Goal: Obtain resource: Obtain resource

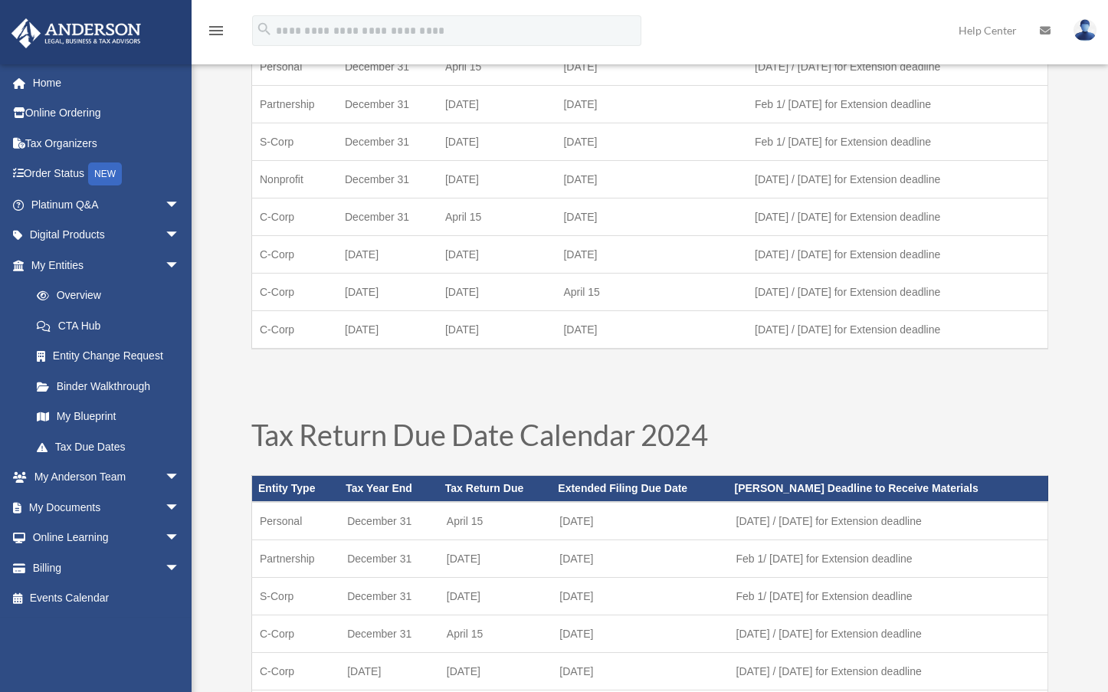
scroll to position [54, 0]
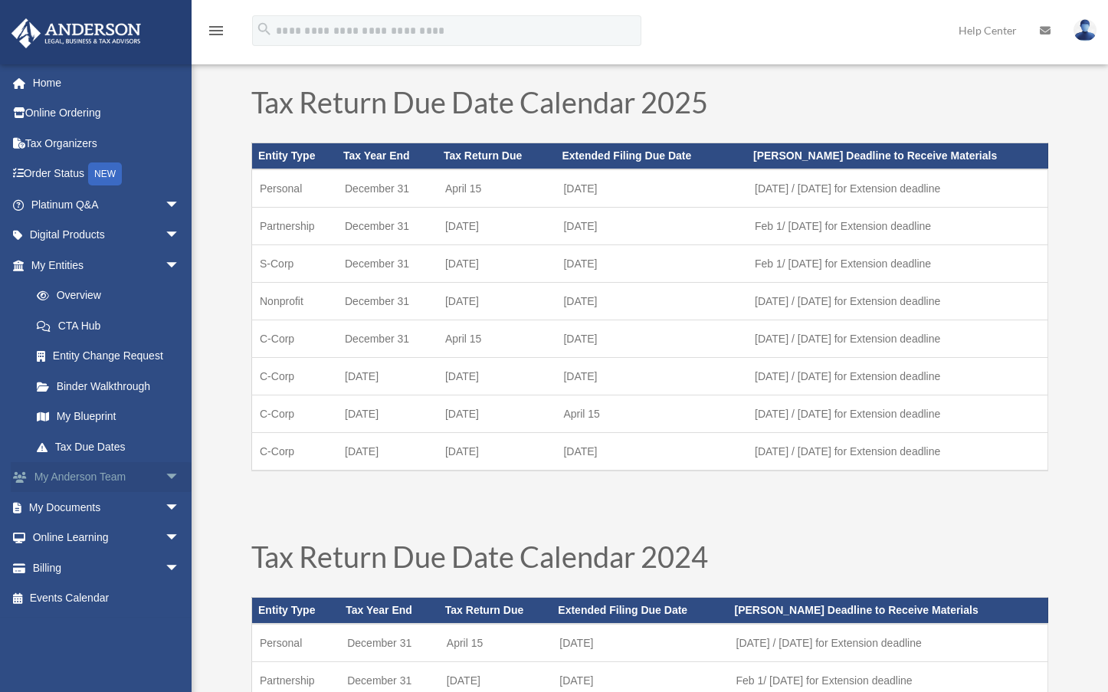
click at [135, 473] on link "My Anderson Team arrow_drop_down" at bounding box center [107, 477] width 192 height 31
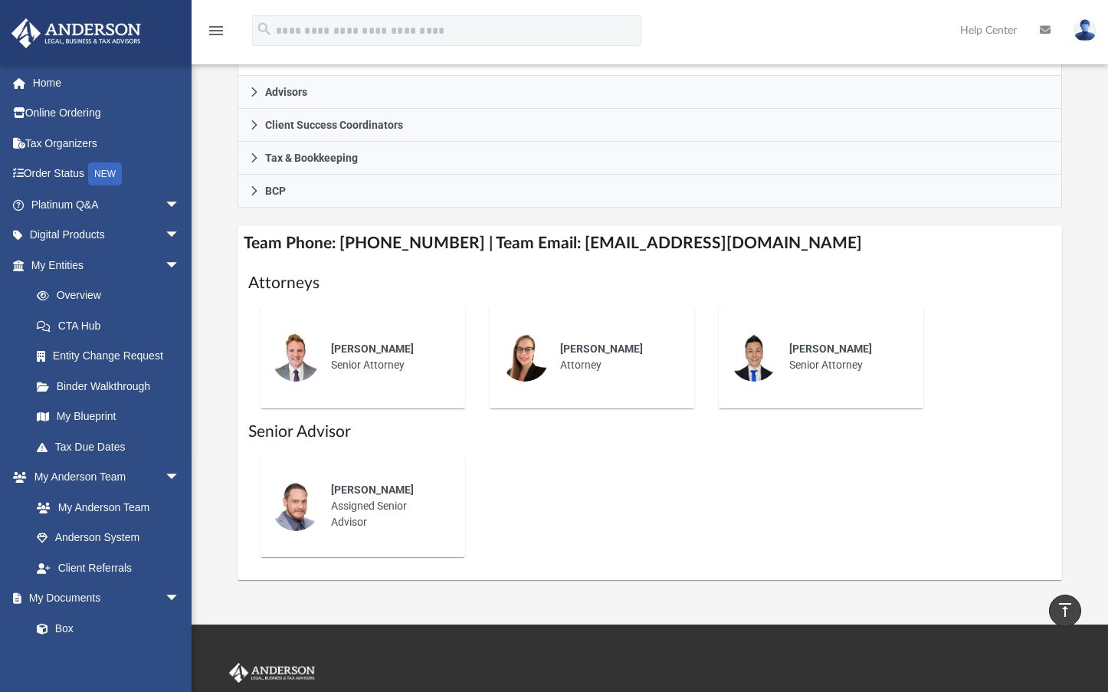
scroll to position [542, 0]
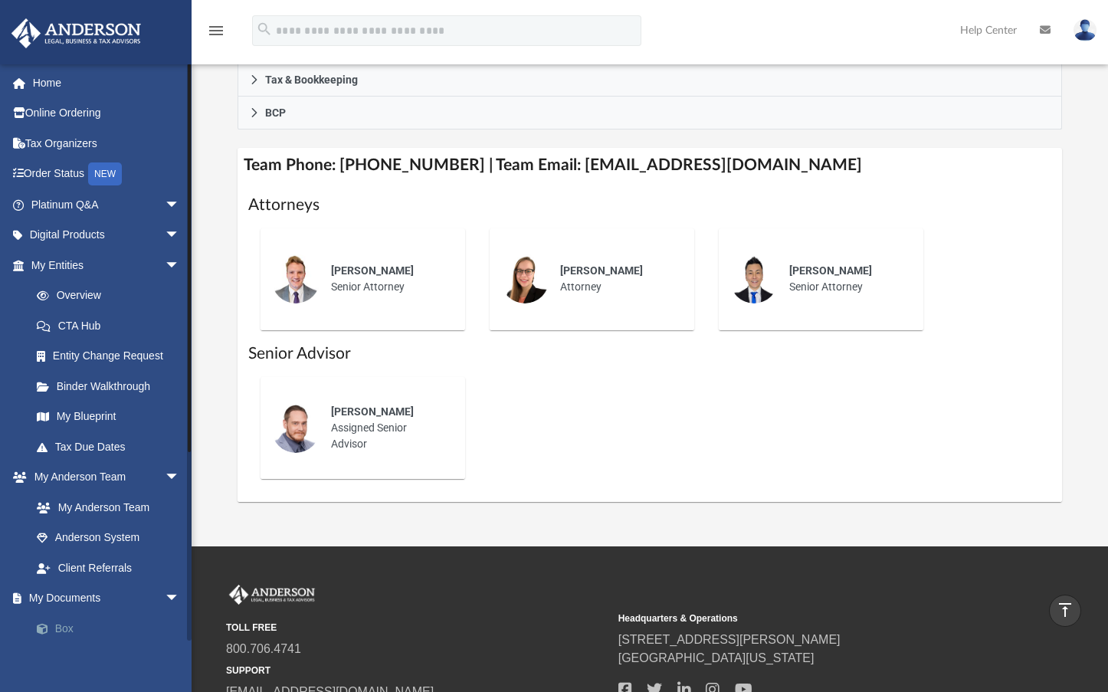
click at [93, 617] on link "Box" at bounding box center [112, 628] width 182 height 31
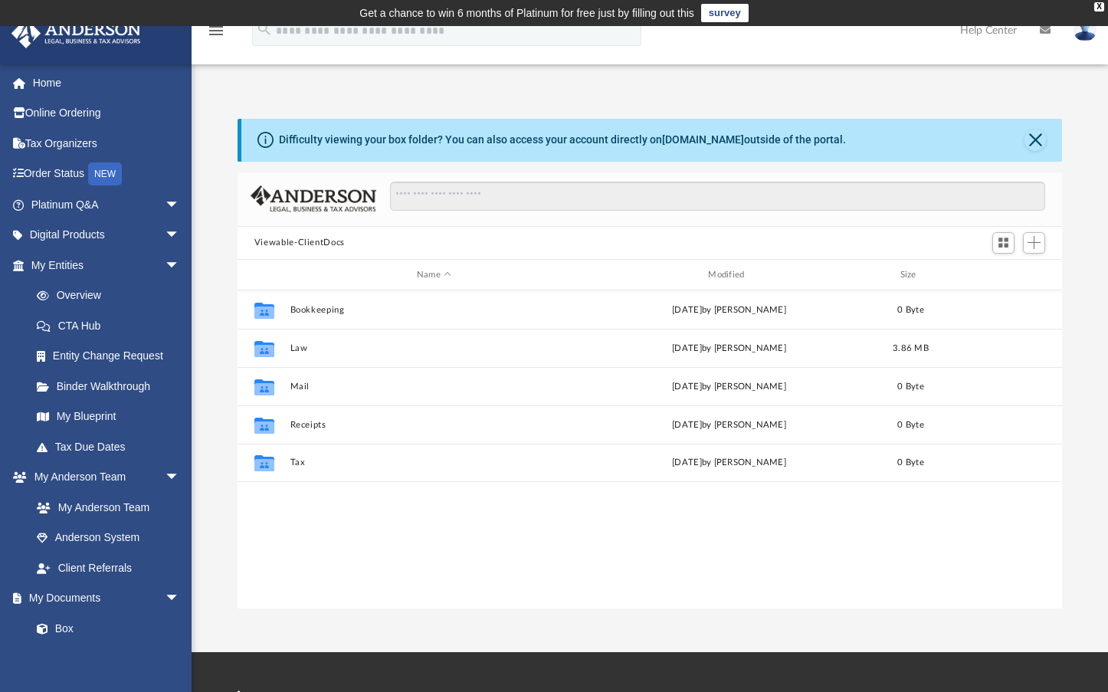
scroll to position [337, 813]
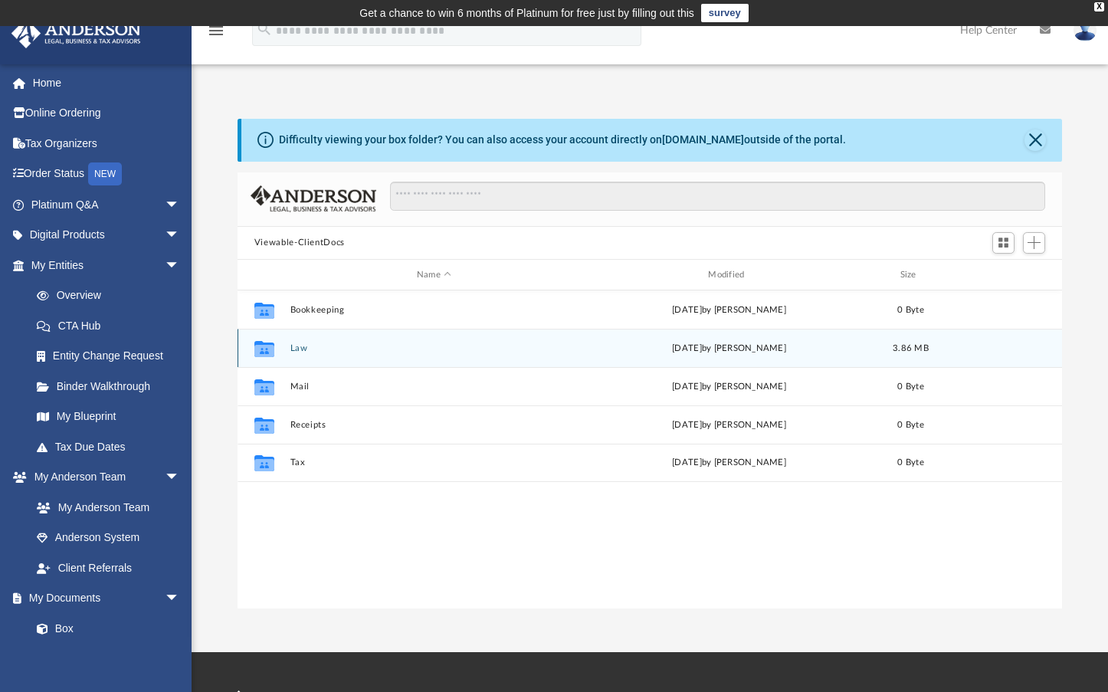
click at [316, 348] on button "Law" at bounding box center [434, 348] width 288 height 10
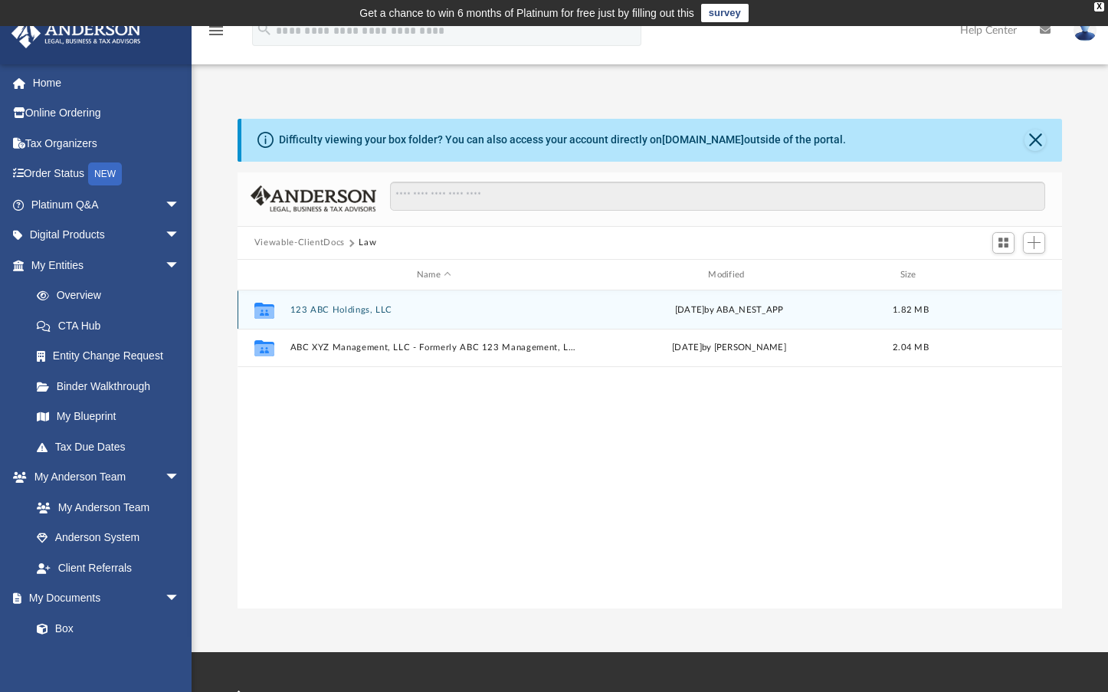
click at [335, 314] on button "123 ABC Holdings, LLC" at bounding box center [434, 310] width 288 height 10
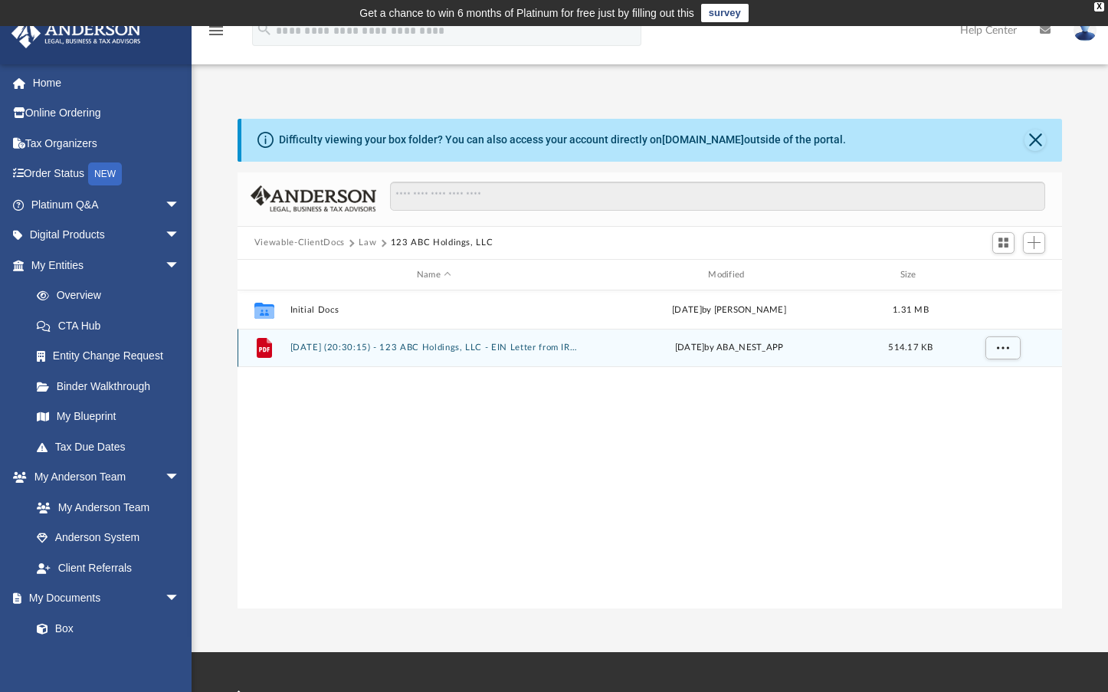
click at [340, 345] on button "[DATE] (20:30:15) - 123 ABC Holdings, LLC - EIN Letter from IRS.pdf" at bounding box center [434, 348] width 288 height 10
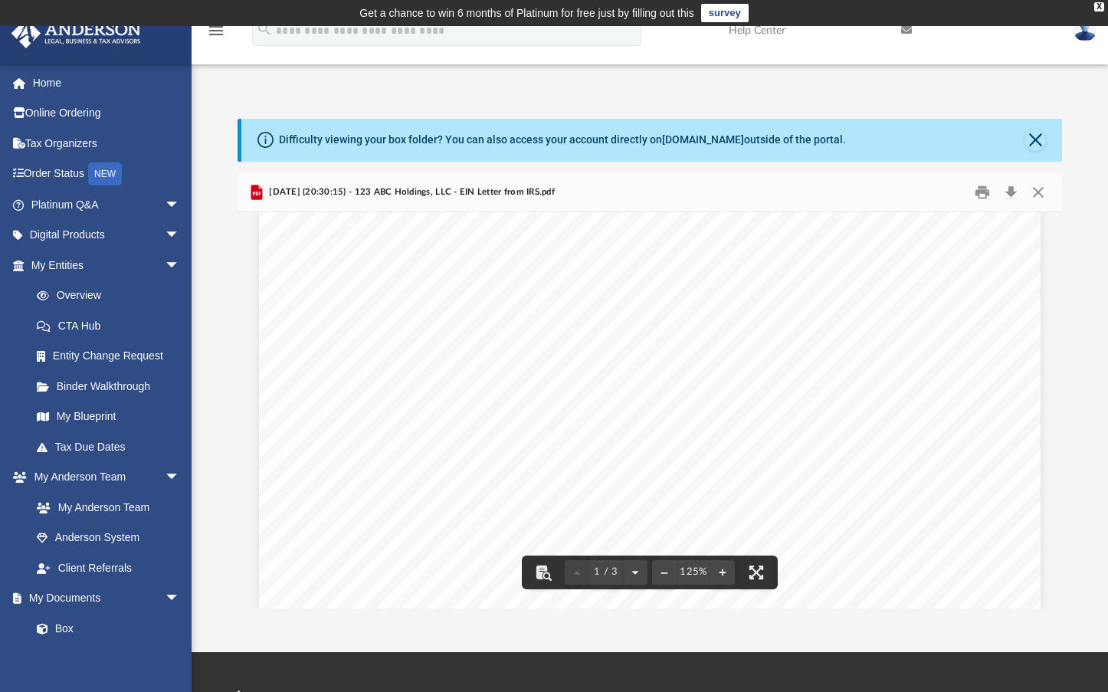
scroll to position [38, 0]
drag, startPoint x: 636, startPoint y: 355, endPoint x: 629, endPoint y: 371, distance: 17.5
click at [521, 360] on div "Page 1" at bounding box center [649, 691] width 781 height 1012
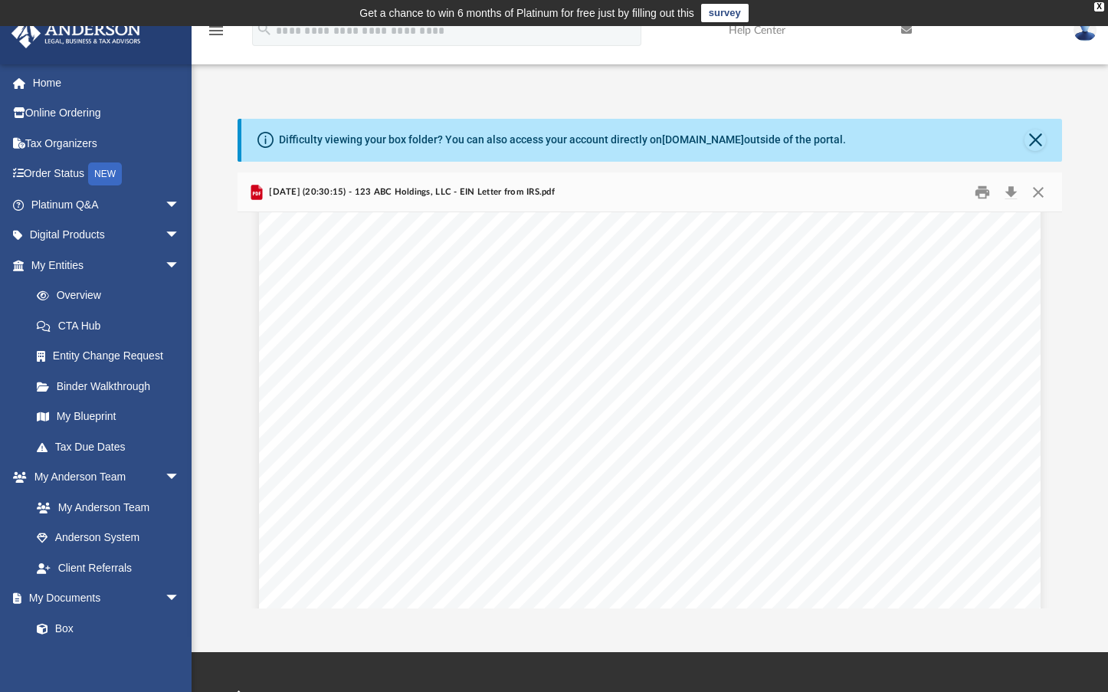
click at [853, 98] on div "Difficulty viewing your box folder? You can also access your account directly o…" at bounding box center [649, 348] width 916 height 522
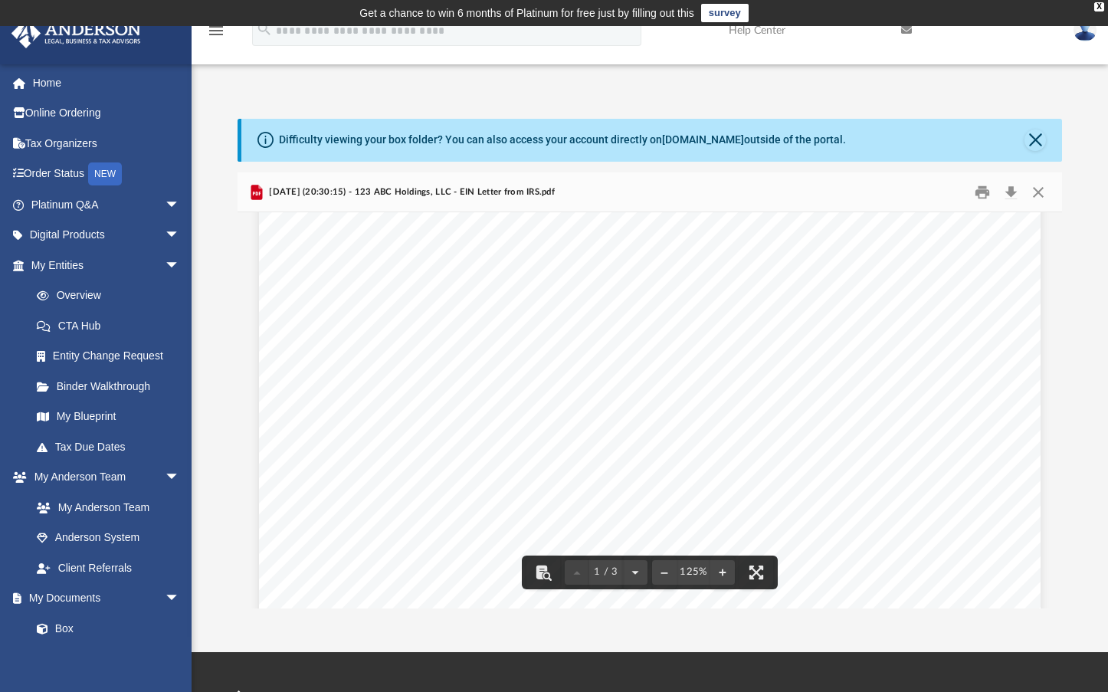
click at [511, 406] on div "Page 1" at bounding box center [649, 691] width 781 height 1012
click at [470, 88] on div "Difficulty viewing your box folder? You can also access your account directly o…" at bounding box center [649, 348] width 916 height 522
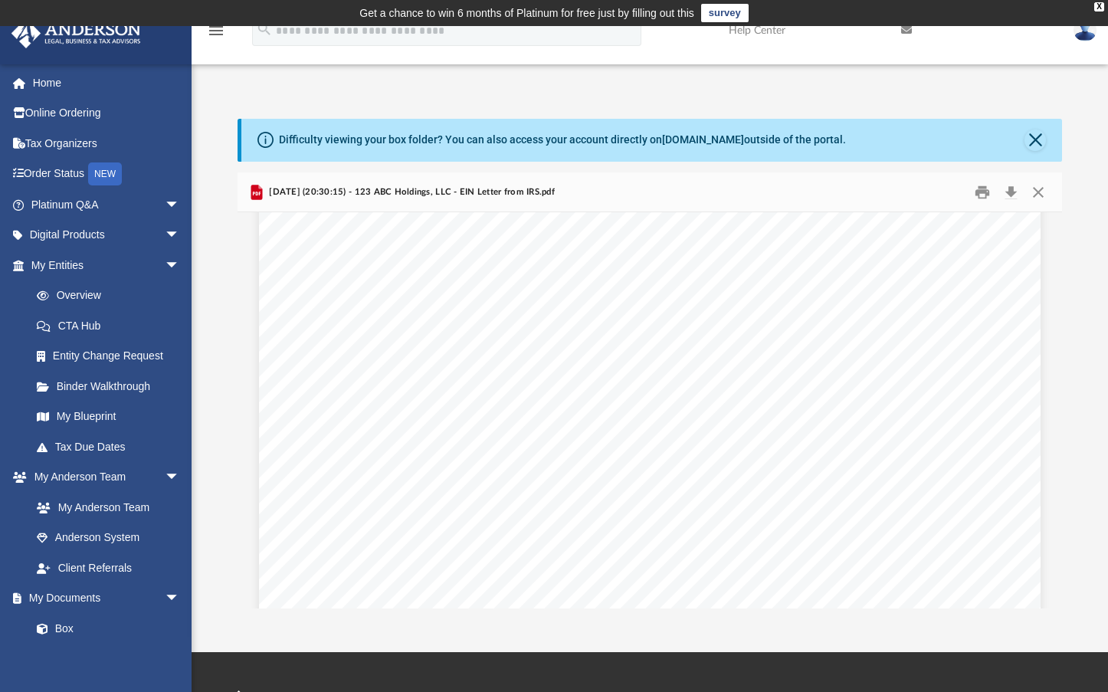
click at [751, 363] on div "Page 1" at bounding box center [649, 691] width 781 height 1012
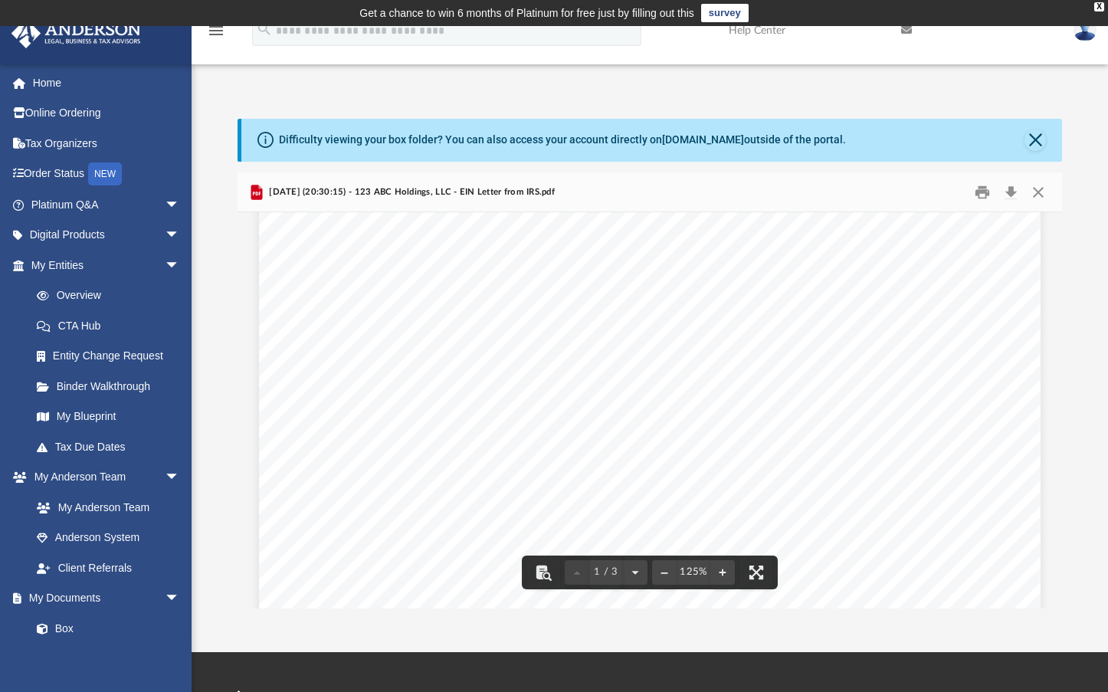
click at [475, 231] on div "Page 1" at bounding box center [649, 691] width 781 height 1012
click at [470, 100] on div "Difficulty viewing your box folder? You can also access your account directly o…" at bounding box center [649, 348] width 916 height 522
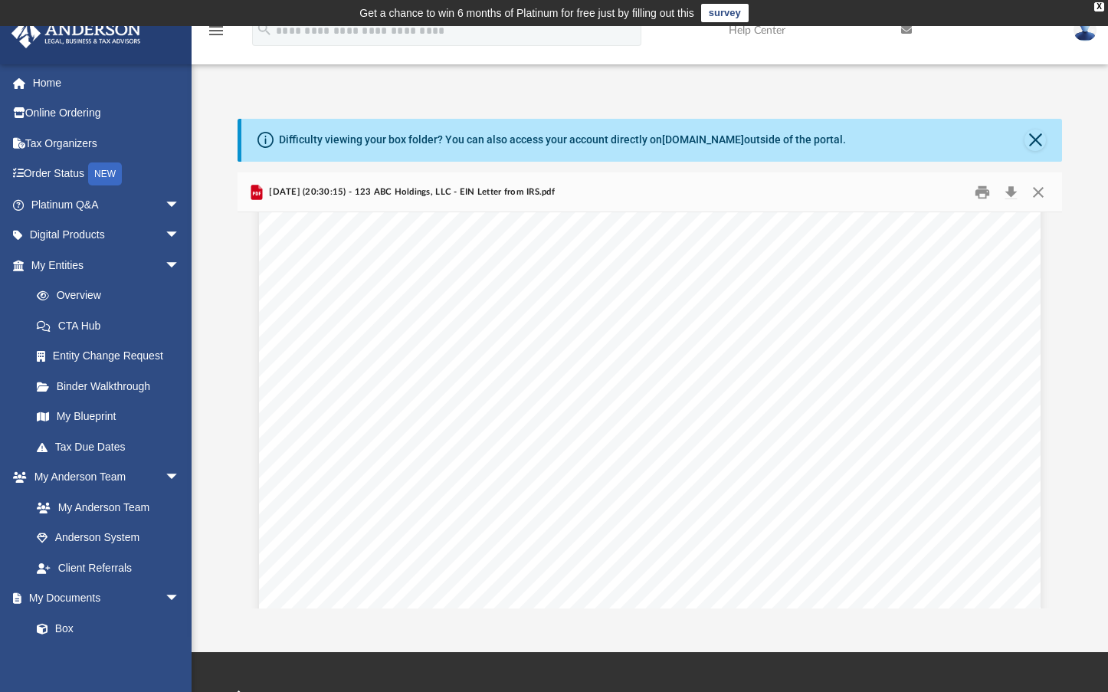
click at [340, 73] on div "App [EMAIL_ADDRESS][DOMAIN_NAME] Sign Out [EMAIL_ADDRESS][DOMAIN_NAME] Home Onl…" at bounding box center [554, 339] width 1108 height 538
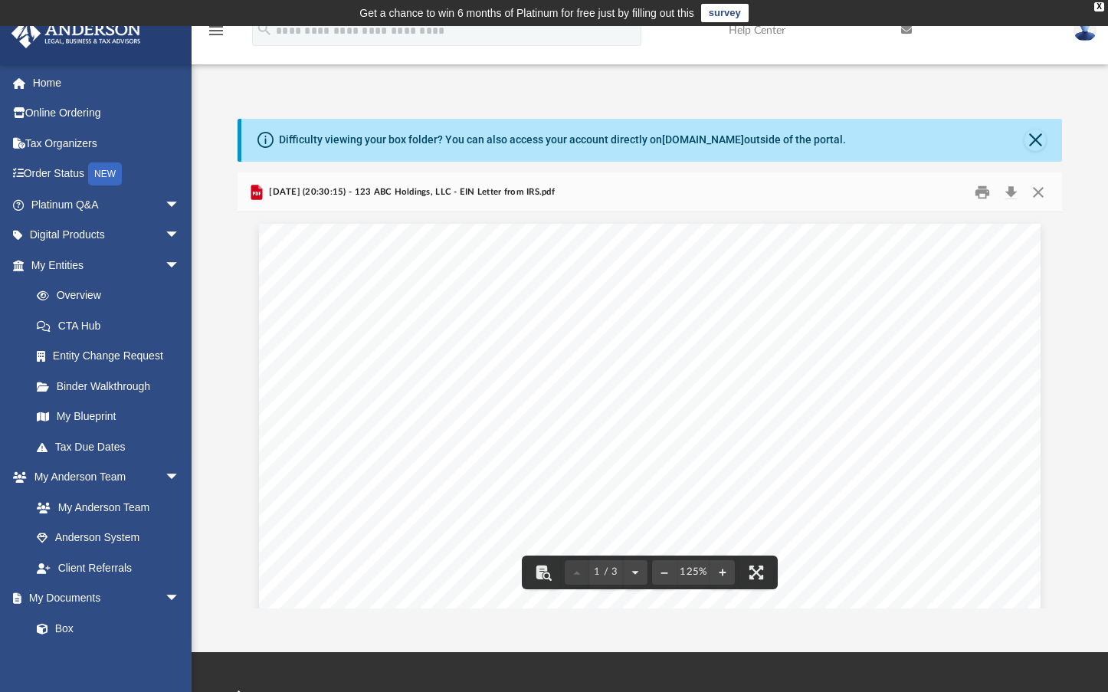
scroll to position [131, 0]
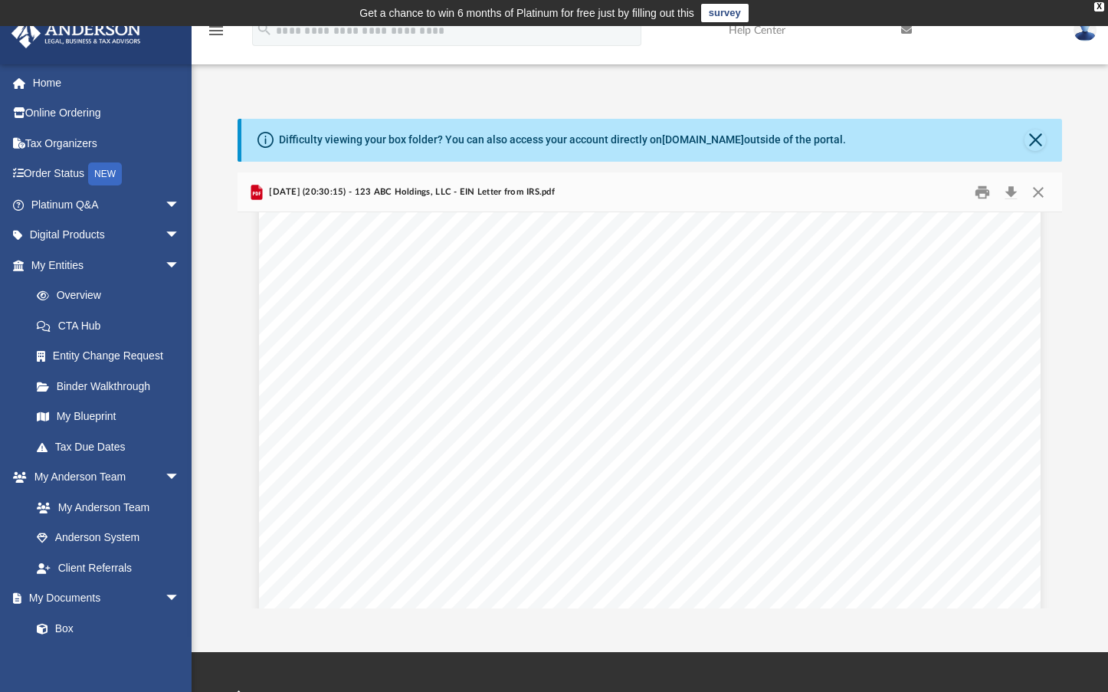
click at [588, 85] on div "App [EMAIL_ADDRESS][DOMAIN_NAME] Sign Out [EMAIL_ADDRESS][DOMAIN_NAME] Home Onl…" at bounding box center [554, 339] width 1108 height 538
click at [627, 388] on div "Page 1" at bounding box center [649, 599] width 781 height 1012
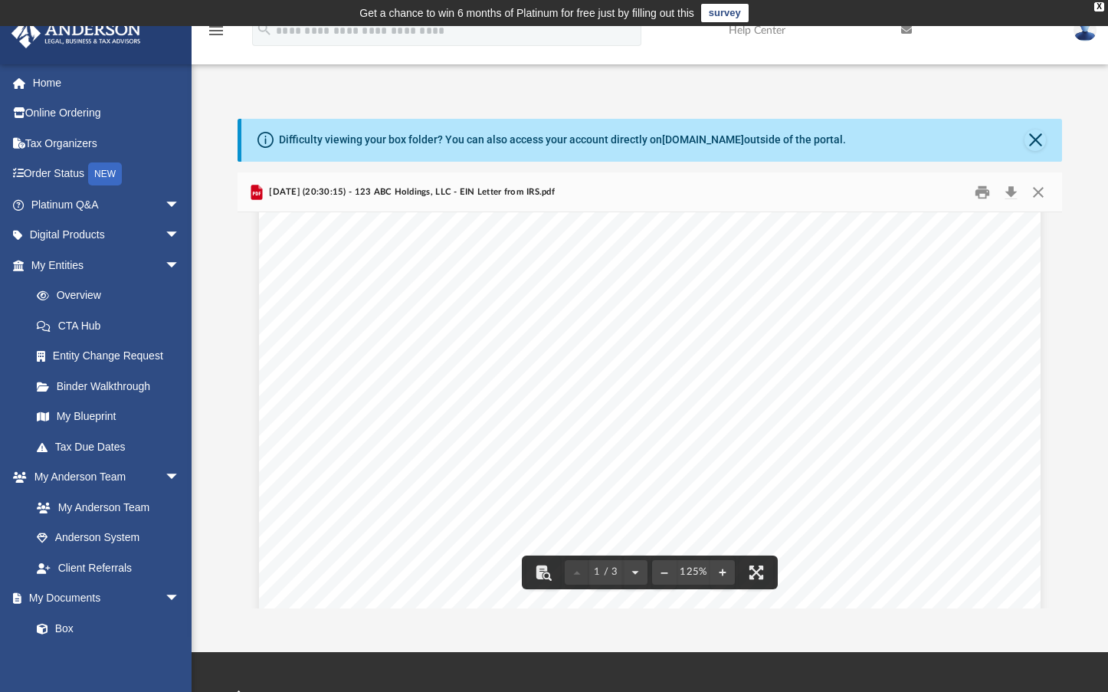
click at [216, 271] on div "Difficulty viewing your box folder? You can also access your account directly o…" at bounding box center [649, 363] width 916 height 489
click at [433, 83] on div "App [EMAIL_ADDRESS][DOMAIN_NAME] Sign Out [EMAIL_ADDRESS][DOMAIN_NAME] Home Onl…" at bounding box center [554, 339] width 1108 height 538
